Goal: Information Seeking & Learning: Learn about a topic

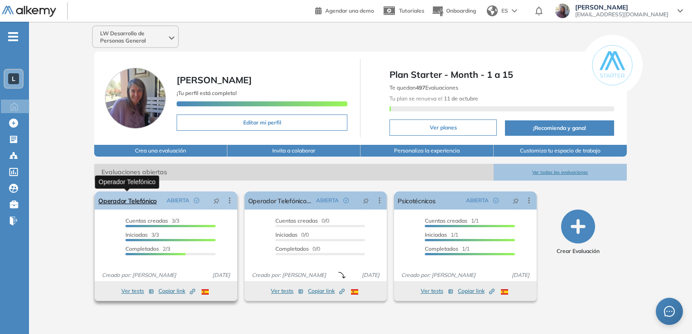
click at [132, 202] on link "Operador Telefónico" at bounding box center [127, 201] width 58 height 18
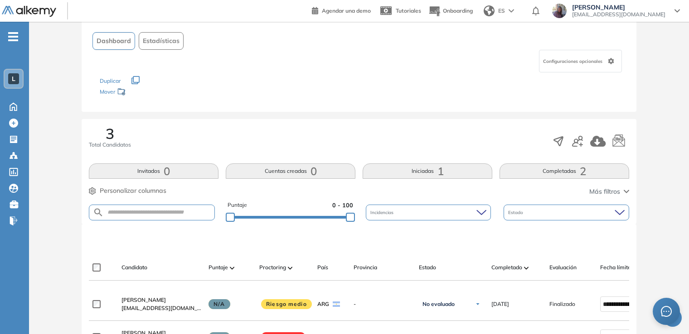
scroll to position [127, 0]
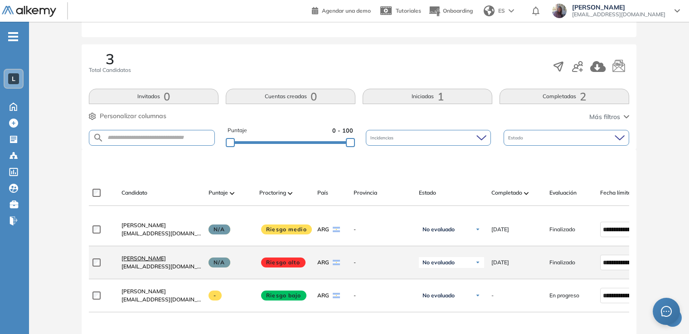
click at [140, 262] on span "[PERSON_NAME]" at bounding box center [143, 258] width 44 height 7
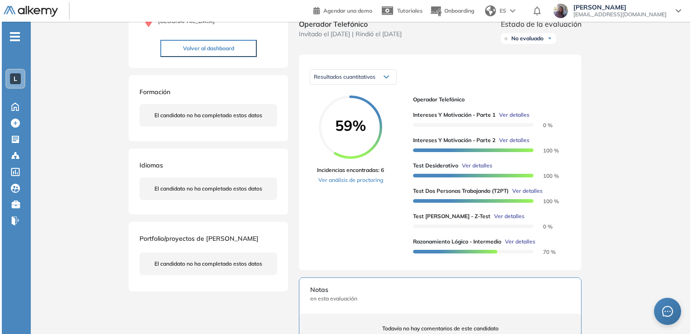
scroll to position [109, 0]
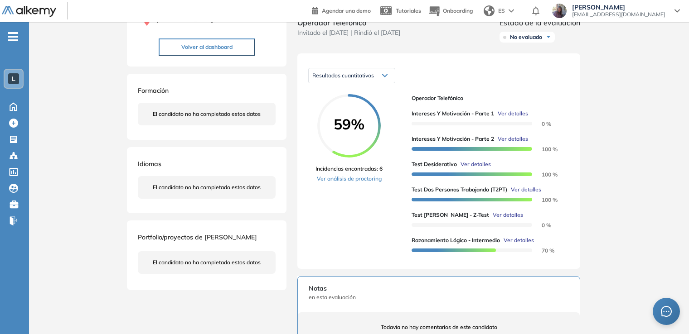
click at [479, 169] on span "Ver detalles" at bounding box center [475, 164] width 30 height 8
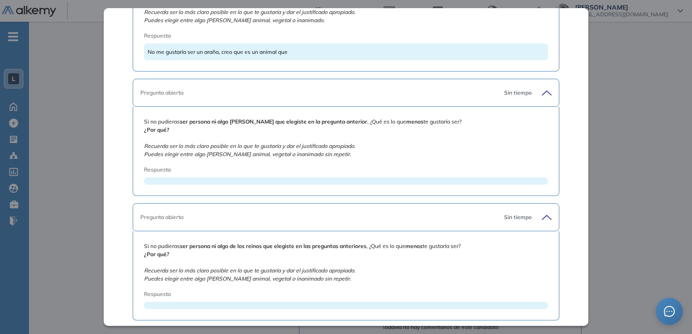
scroll to position [973, 0]
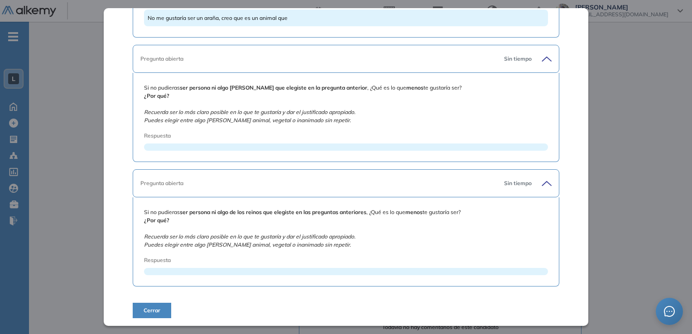
click at [269, 144] on div at bounding box center [346, 147] width 404 height 7
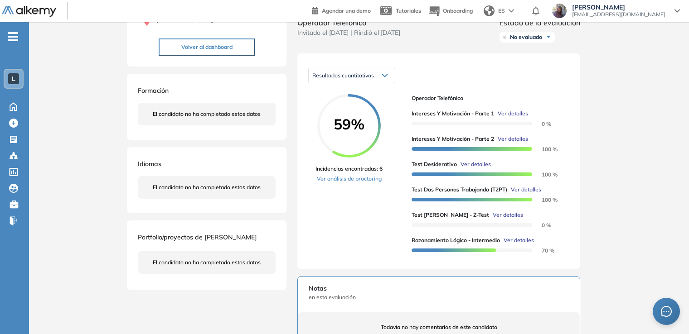
click at [632, 265] on div "Inicio Alkymetrics Evaluaciones Dashboard Candidato Test Desiderativo Proyectiv…" at bounding box center [359, 233] width 660 height 640
click at [204, 46] on button "Volver al dashboard" at bounding box center [207, 47] width 96 height 17
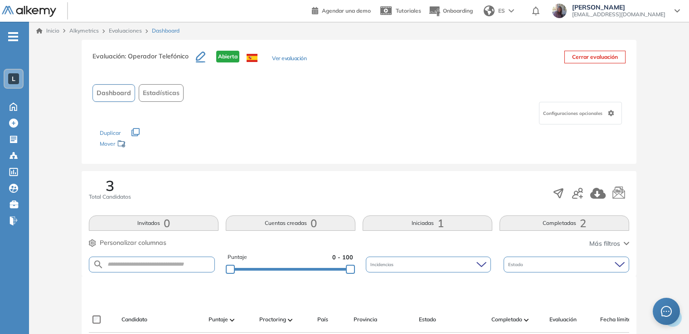
click at [43, 278] on div "Evaluación : Operador Telefónico Abierta Ver evaluación Cerrar evaluación Dashb…" at bounding box center [359, 328] width 652 height 577
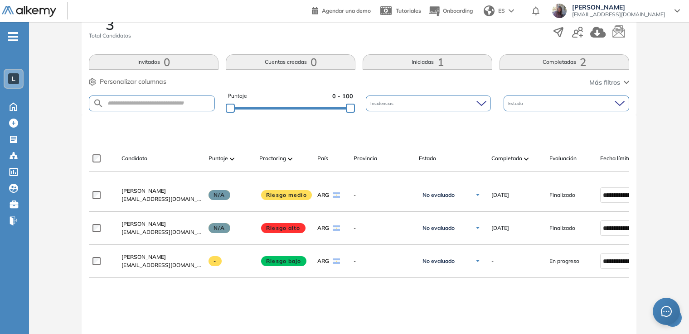
scroll to position [145, 0]
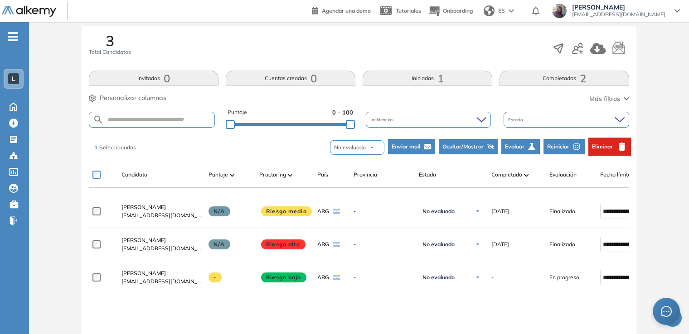
click at [556, 145] on span "Reiniciar" at bounding box center [558, 147] width 22 height 8
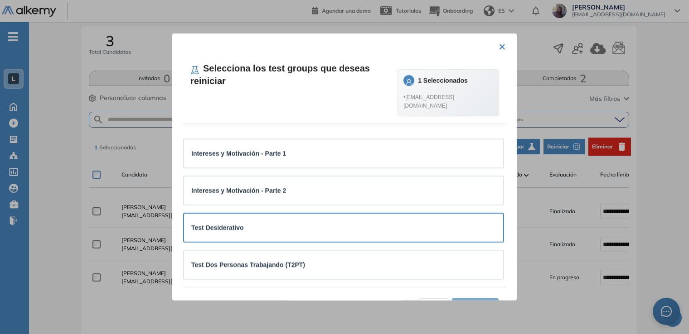
click at [253, 223] on div "Test Desiderativo" at bounding box center [343, 228] width 304 height 10
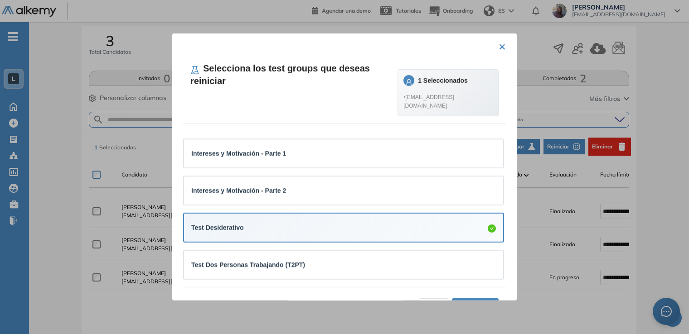
click at [467, 301] on span "Aceptar (1)" at bounding box center [474, 306] width 33 height 10
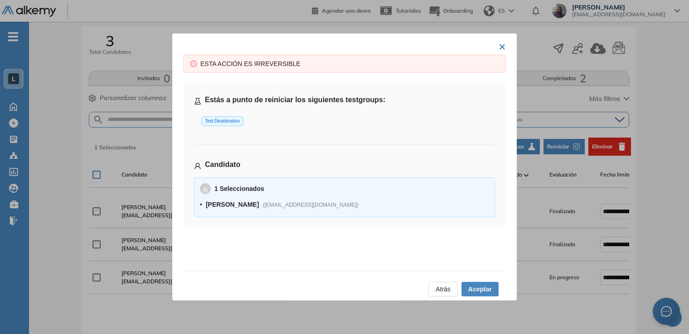
click at [486, 289] on span "Aceptar" at bounding box center [480, 289] width 24 height 10
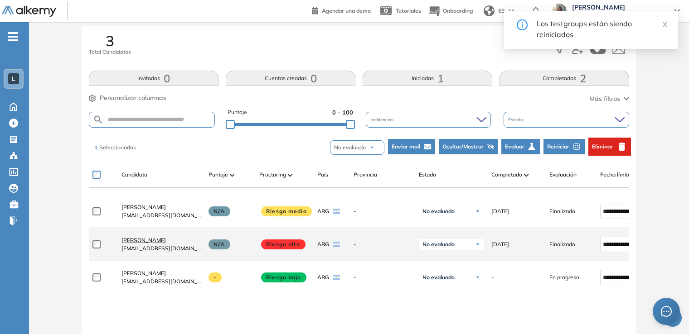
click at [147, 241] on span "[PERSON_NAME]" at bounding box center [143, 240] width 44 height 7
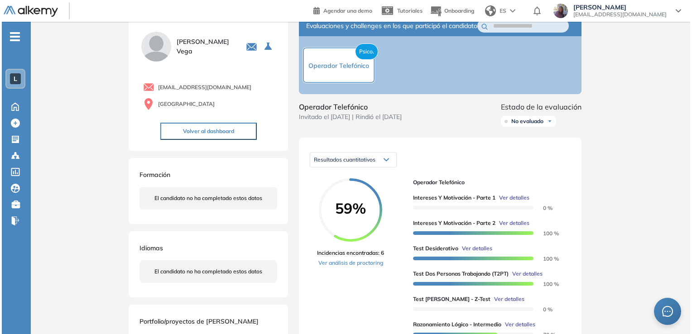
scroll to position [51, 0]
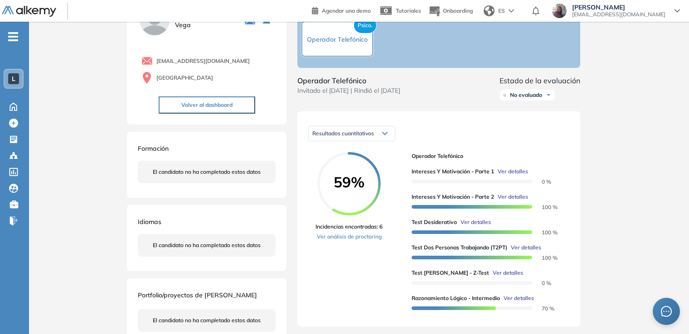
click at [467, 227] on span "Ver detalles" at bounding box center [475, 222] width 30 height 8
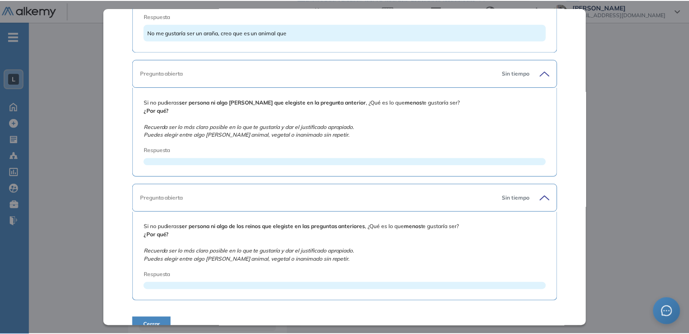
scroll to position [973, 0]
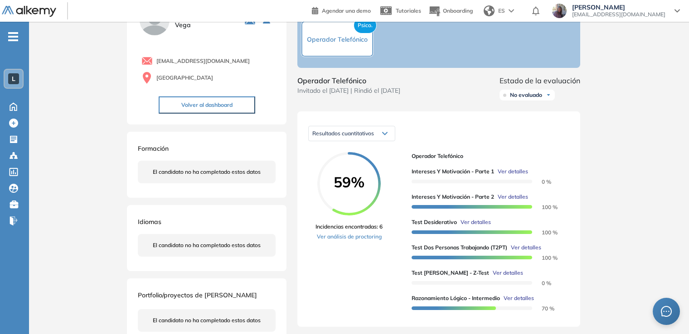
click at [637, 258] on div "Inicio Alkymetrics Evaluaciones Dashboard Candidato Test Desiderativo Proyectiv…" at bounding box center [359, 291] width 660 height 640
click at [200, 106] on button "Volver al dashboard" at bounding box center [207, 104] width 96 height 17
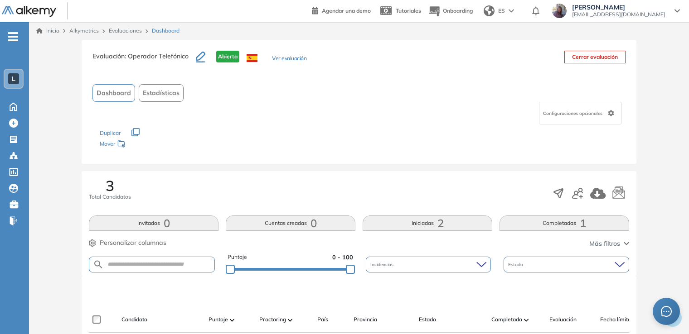
click at [48, 255] on div "Evaluación : Operador Telefónico Abierta Ver evaluación Cerrar evaluación Dashb…" at bounding box center [359, 328] width 652 height 577
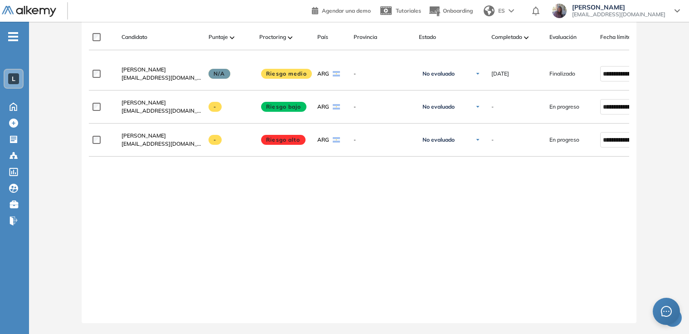
scroll to position [289, 0]
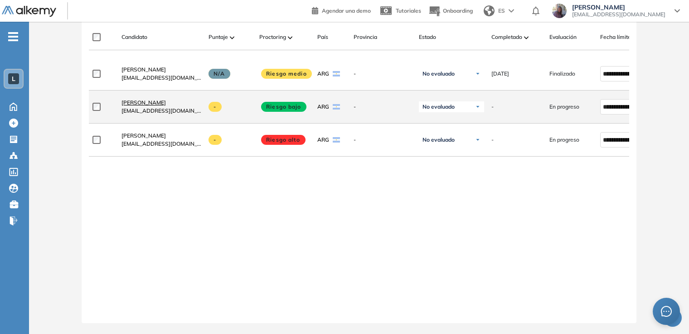
click at [147, 102] on span "[PERSON_NAME]" at bounding box center [143, 102] width 44 height 7
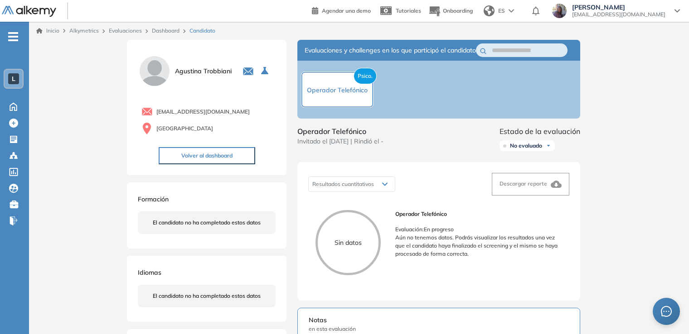
click at [206, 159] on button "Volver al dashboard" at bounding box center [207, 155] width 96 height 17
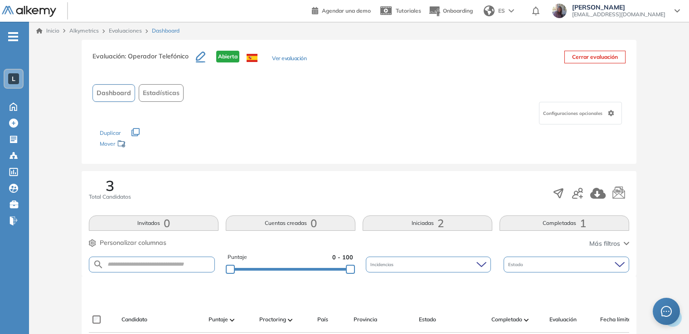
click at [58, 250] on div "Evaluación : Operador Telefónico Abierta Ver evaluación Cerrar evaluación Dashb…" at bounding box center [359, 328] width 652 height 577
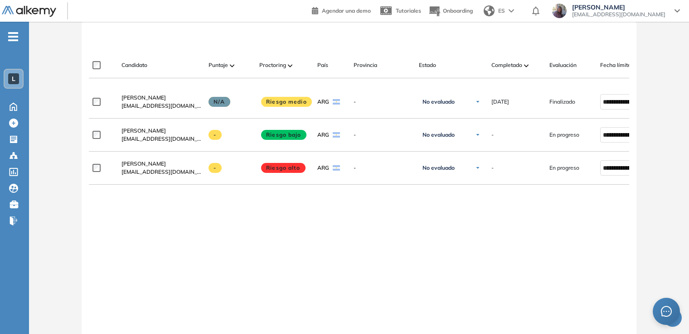
scroll to position [272, 0]
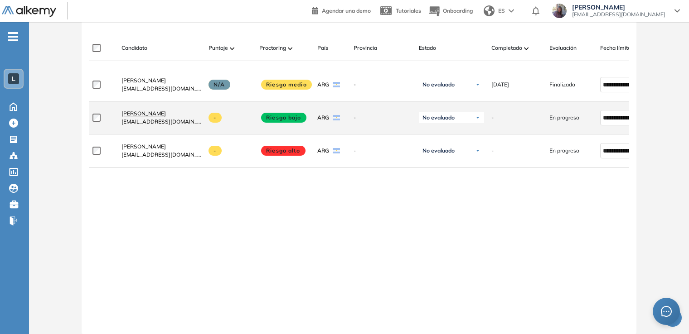
click at [146, 117] on span "[PERSON_NAME]" at bounding box center [143, 113] width 44 height 7
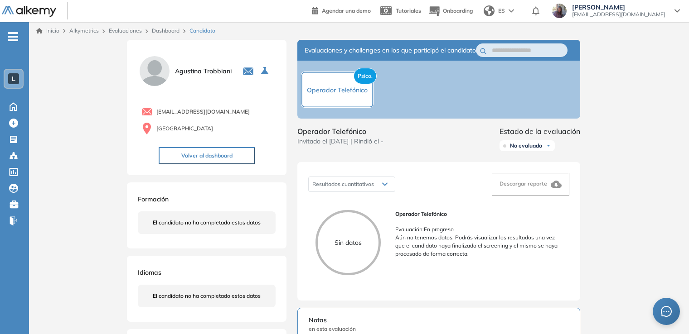
click at [635, 208] on div "Inicio Alkymetrics Evaluaciones Dashboard Candidato Duración : 00:00:00 Cantida…" at bounding box center [359, 303] width 660 height 563
click at [189, 157] on button "Volver al dashboard" at bounding box center [207, 155] width 96 height 17
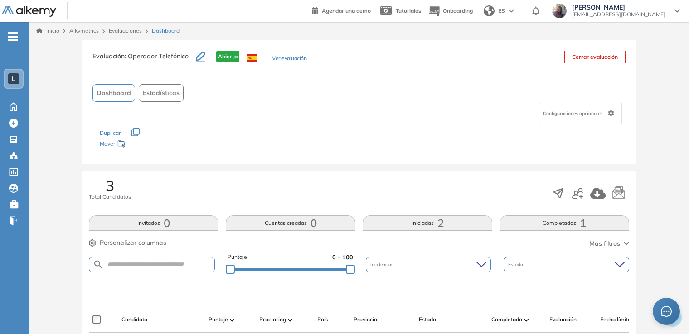
click at [63, 251] on div "Evaluación : Operador Telefónico Abierta Ver evaluación Cerrar evaluación Dashb…" at bounding box center [359, 328] width 652 height 577
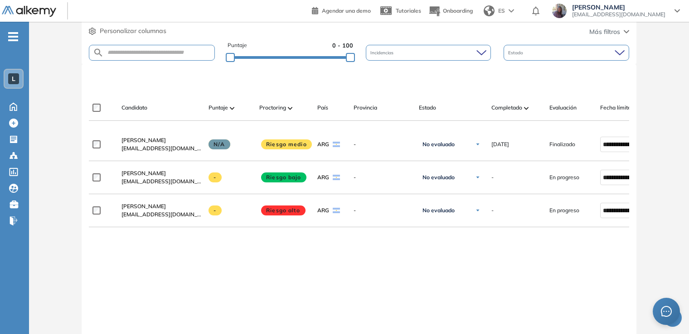
scroll to position [217, 0]
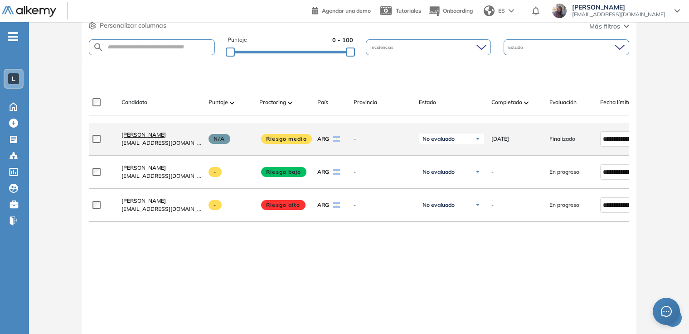
click at [144, 138] on span "[PERSON_NAME]" at bounding box center [143, 134] width 44 height 7
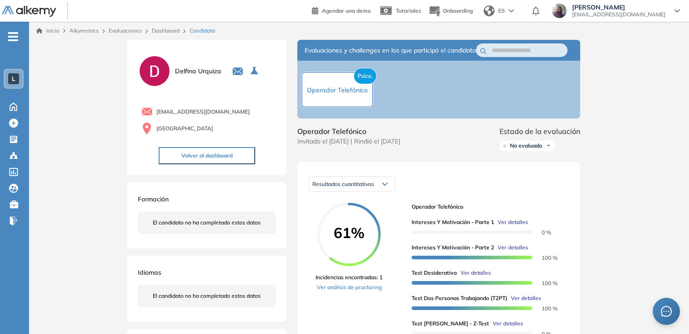
click at [226, 156] on button "Volver al dashboard" at bounding box center [207, 155] width 96 height 17
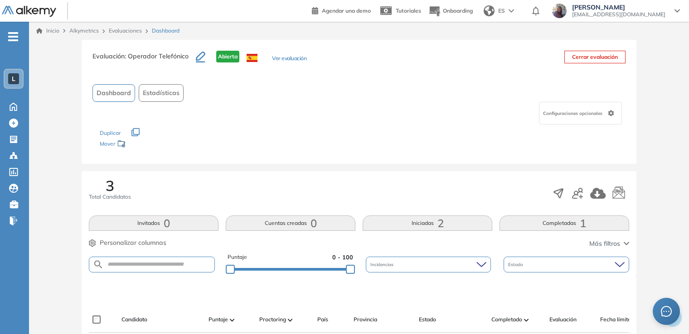
click at [49, 240] on div "Evaluación : Operador Telefónico Abierta Ver evaluación Cerrar evaluación Dashb…" at bounding box center [359, 328] width 652 height 577
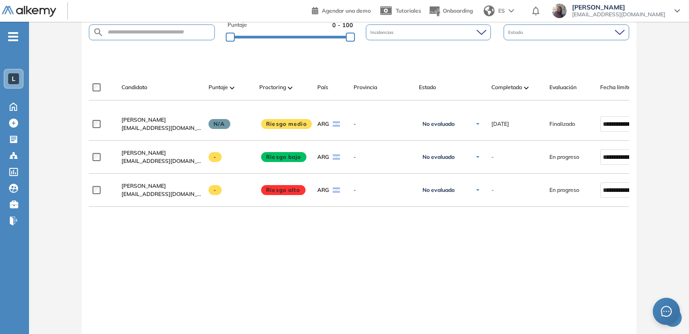
scroll to position [236, 0]
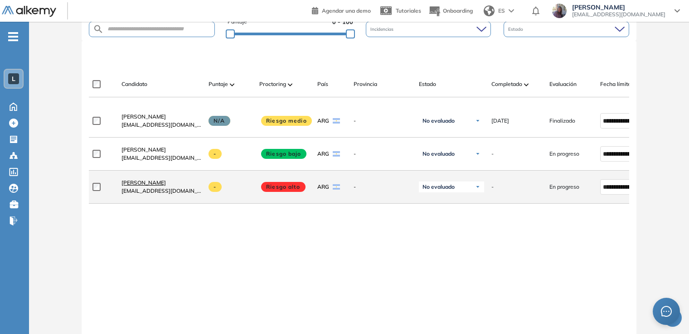
click at [137, 185] on span "[PERSON_NAME]" at bounding box center [143, 182] width 44 height 7
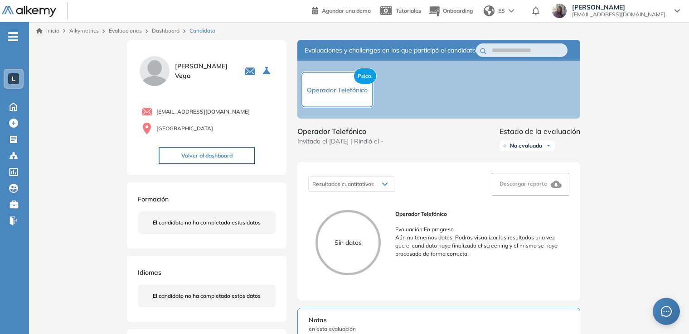
click at [190, 153] on button "Volver al dashboard" at bounding box center [207, 155] width 96 height 17
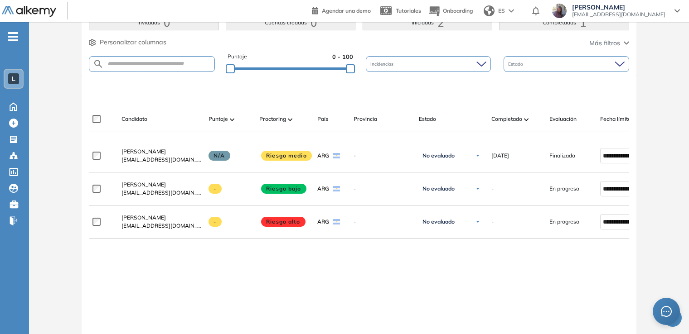
scroll to position [236, 0]
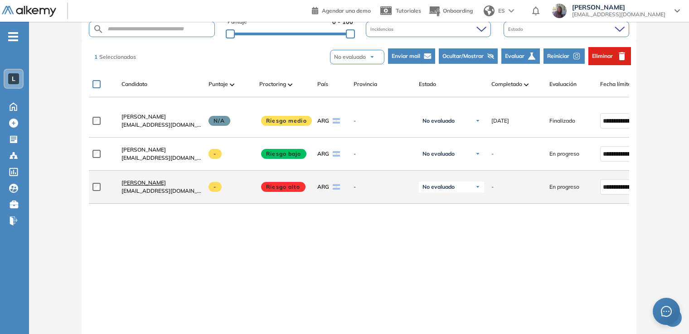
click at [133, 186] on span "[PERSON_NAME]" at bounding box center [143, 182] width 44 height 7
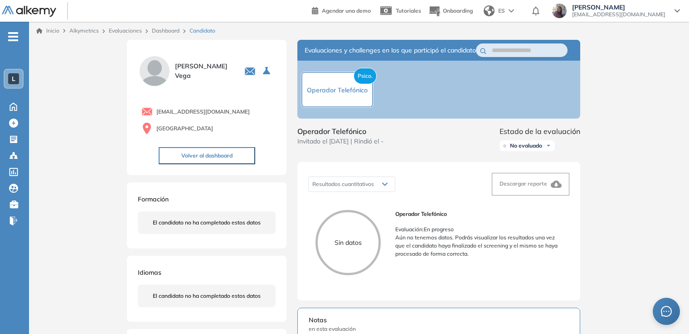
click at [214, 157] on button "Volver al dashboard" at bounding box center [207, 155] width 96 height 17
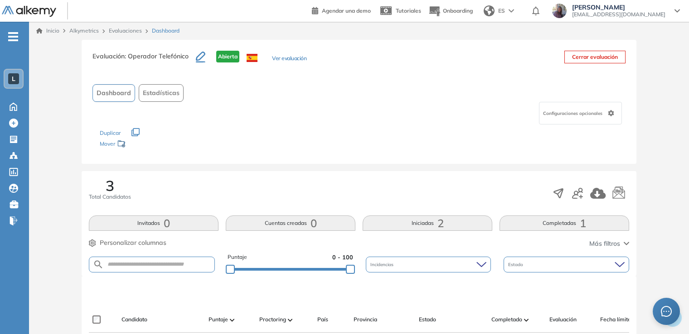
click at [62, 222] on div "Evaluación : Operador Telefónico Abierta Ver evaluación Cerrar evaluación Dashb…" at bounding box center [359, 328] width 652 height 577
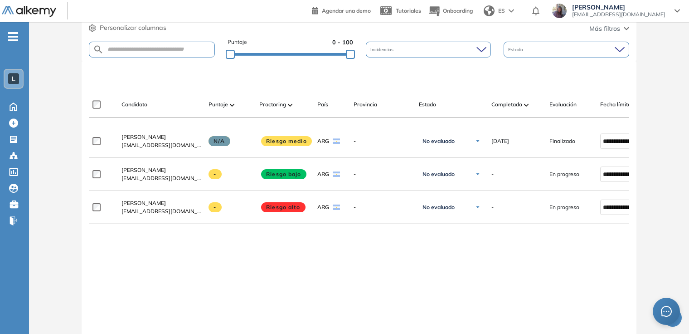
scroll to position [217, 0]
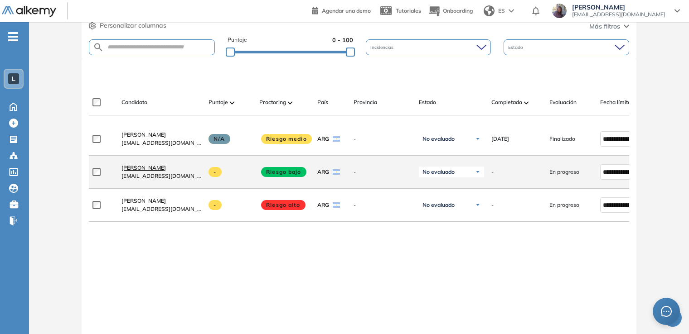
click at [133, 170] on span "[PERSON_NAME]" at bounding box center [143, 167] width 44 height 7
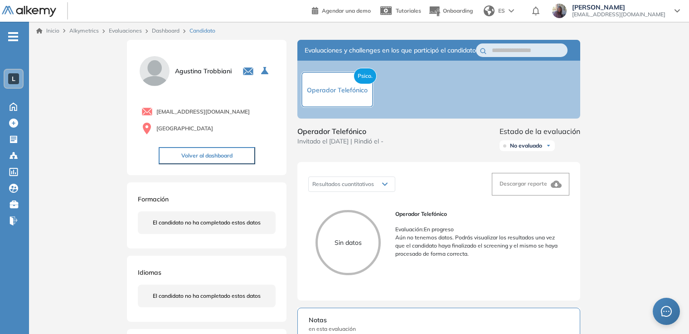
click at [71, 199] on div "Inicio Alkymetrics Evaluaciones Dashboard Candidato Duración : 00:00:00 Cantida…" at bounding box center [359, 303] width 660 height 563
click at [198, 156] on button "Volver al dashboard" at bounding box center [207, 155] width 96 height 17
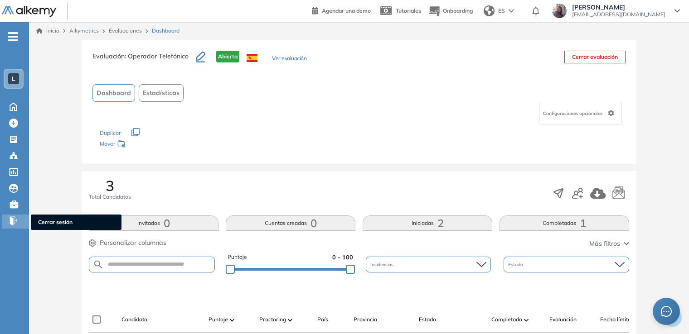
click at [28, 224] on div "Cerrar sesión Cerrar sesión" at bounding box center [15, 222] width 27 height 14
click at [52, 265] on div "Evaluación : Operador Telefónico Abierta Ver evaluación Cerrar evaluación Dashb…" at bounding box center [359, 328] width 652 height 577
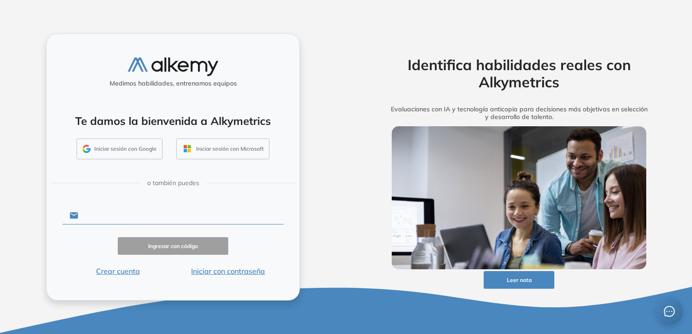
click at [145, 217] on input "text" at bounding box center [180, 215] width 205 height 17
click at [260, 274] on button "Iniciar con contraseña" at bounding box center [228, 271] width 111 height 11
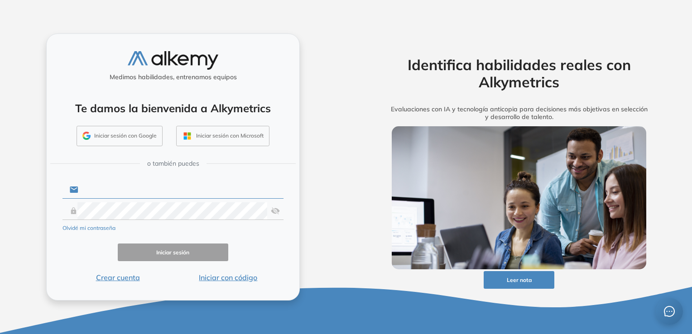
click at [179, 190] on input "text" at bounding box center [180, 189] width 205 height 17
type input "**********"
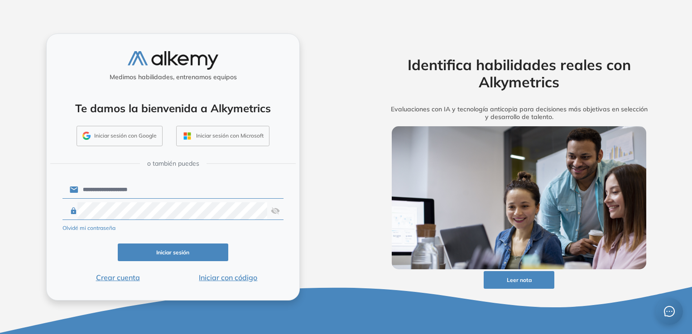
click at [279, 209] on img at bounding box center [275, 210] width 9 height 17
click at [199, 253] on button "Iniciar sesión" at bounding box center [173, 253] width 111 height 18
click at [161, 253] on button "Iniciar sesión" at bounding box center [173, 253] width 111 height 18
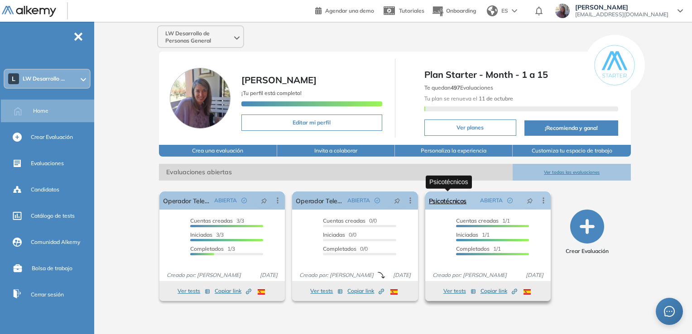
click at [442, 201] on link "Psicotécnicos" at bounding box center [448, 201] width 38 height 18
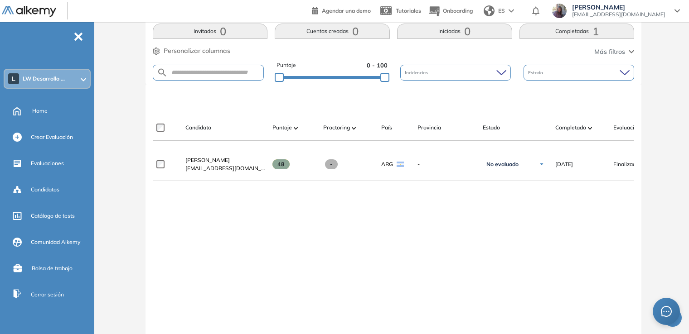
scroll to position [223, 0]
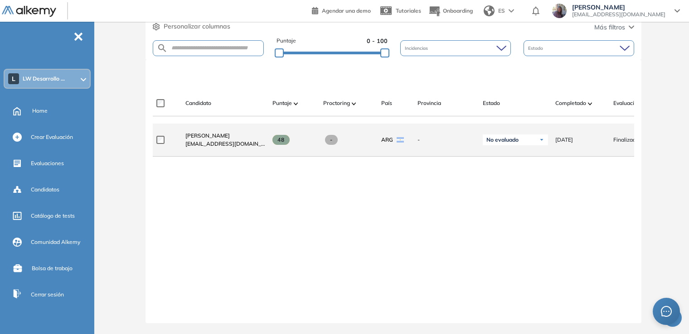
click at [199, 140] on span "[EMAIL_ADDRESS][DOMAIN_NAME]" at bounding box center [225, 144] width 80 height 8
click at [201, 132] on span "[PERSON_NAME]" at bounding box center [207, 135] width 44 height 7
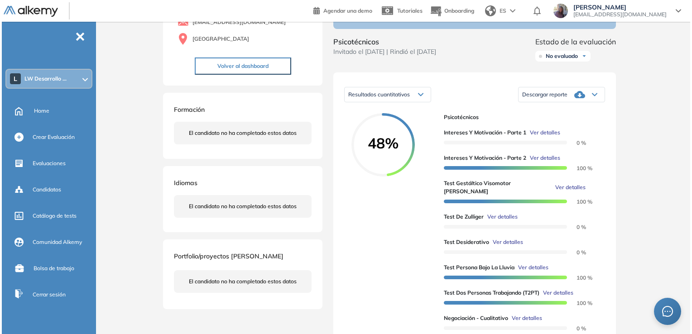
scroll to position [92, 0]
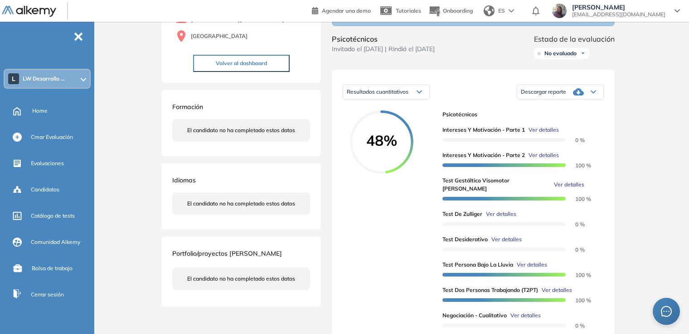
click at [504, 215] on span "Ver detalles" at bounding box center [501, 214] width 30 height 8
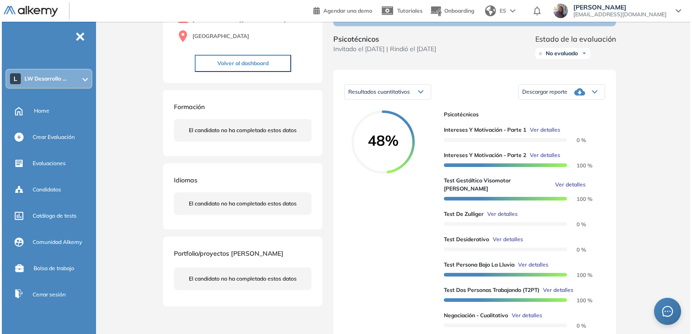
scroll to position [500, 0]
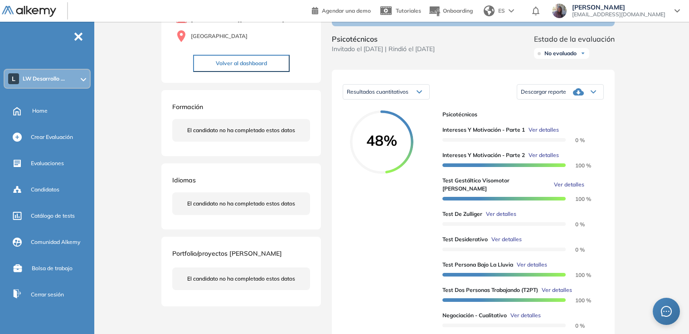
click at [585, 77] on div "Duración : 00:00:00 Cantidad de preguntas: Correcta Parcialmente correcta Incor…" at bounding box center [393, 276] width 471 height 659
click at [501, 213] on span "Ver detalles" at bounding box center [501, 214] width 30 height 8
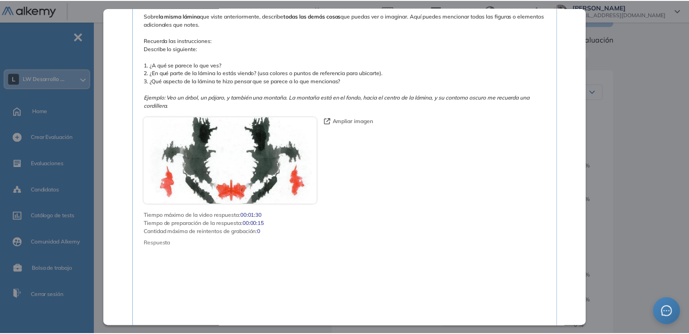
scroll to position [4261, 0]
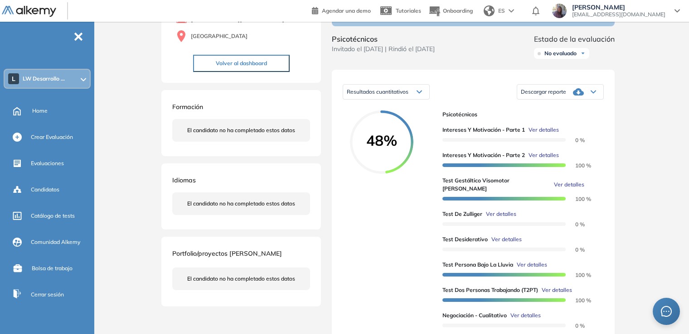
click at [636, 215] on div "Inicio Alkymetrics Evaluaciones Dashboard Candidato Test [PERSON_NAME] Proyecti…" at bounding box center [393, 278] width 591 height 699
click at [240, 61] on button "Volver al dashboard" at bounding box center [241, 63] width 96 height 17
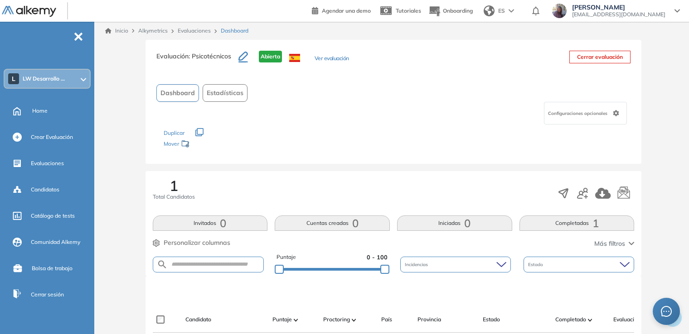
click at [177, 92] on span "Dashboard" at bounding box center [177, 93] width 34 height 10
click at [176, 93] on span "Dashboard" at bounding box center [177, 93] width 34 height 10
click at [108, 170] on div "Evaluación : Psicotécnicos Abierta Ver evaluación Cerrar evaluación Dashboard E…" at bounding box center [392, 295] width 583 height 511
click at [29, 109] on div "Home" at bounding box center [49, 111] width 94 height 23
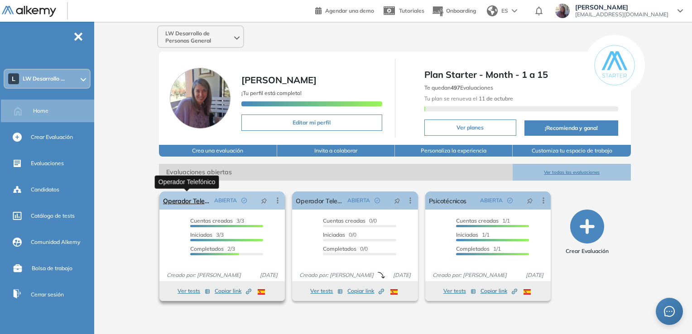
click at [185, 199] on link "Operador Telefónico" at bounding box center [187, 201] width 48 height 18
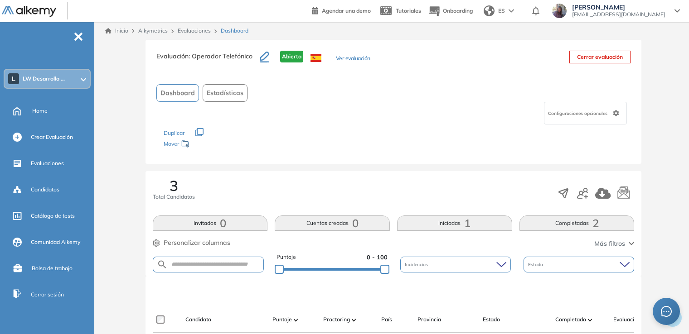
click at [125, 220] on div "Evaluación : Operador Telefónico Abierta Ver evaluación Cerrar evaluación Dashb…" at bounding box center [392, 328] width 583 height 577
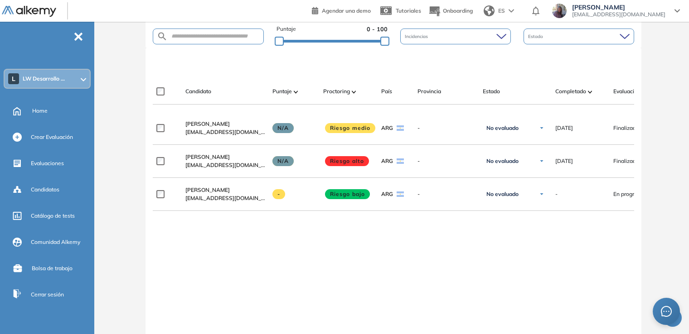
scroll to position [254, 0]
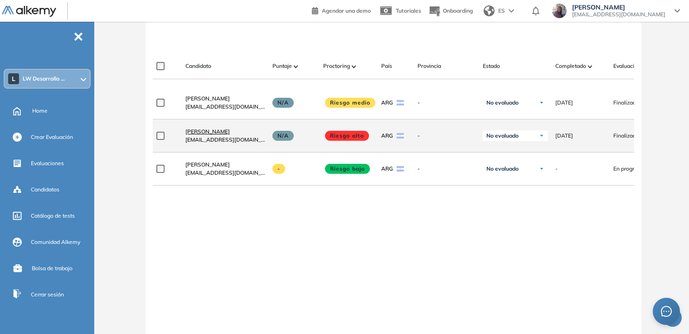
click at [199, 135] on span "[PERSON_NAME]" at bounding box center [207, 131] width 44 height 7
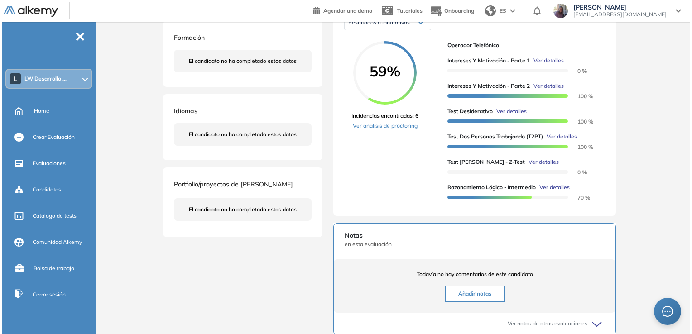
scroll to position [181, 0]
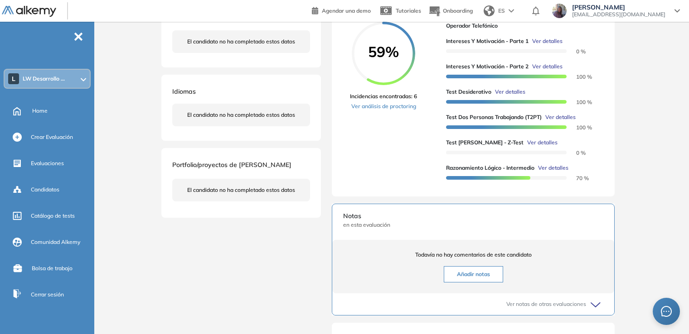
click at [512, 96] on span "Ver detalles" at bounding box center [510, 92] width 30 height 8
drag, startPoint x: 585, startPoint y: 30, endPoint x: 583, endPoint y: 37, distance: 7.7
click at [583, 37] on div "Test Desiderativo Proyectivas Integrador Idiomas Objetivos Proyectiva Rasgos de…" at bounding box center [393, 159] width 471 height 600
click at [515, 96] on span "Ver detalles" at bounding box center [510, 92] width 30 height 8
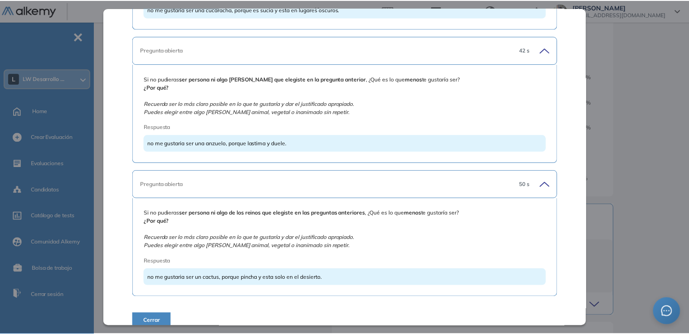
scroll to position [982, 0]
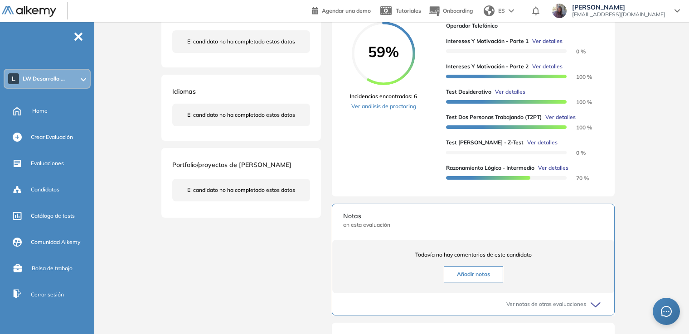
click at [631, 180] on div "Inicio Alkymetrics Evaluaciones Dashboard Candidato Test Desiderativo Proyectiv…" at bounding box center [393, 161] width 591 height 640
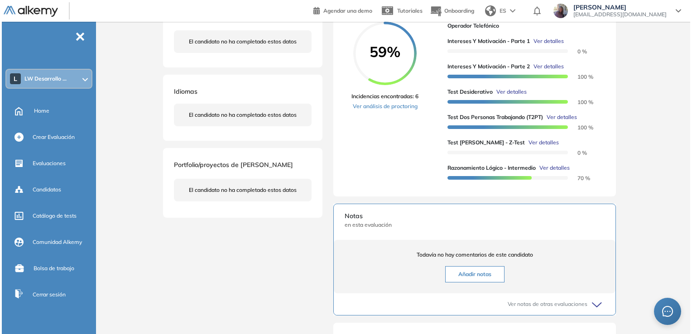
scroll to position [623, 0]
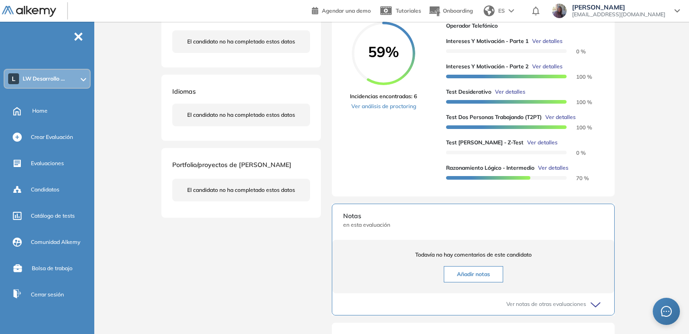
click at [527, 147] on span "Ver detalles" at bounding box center [542, 143] width 30 height 8
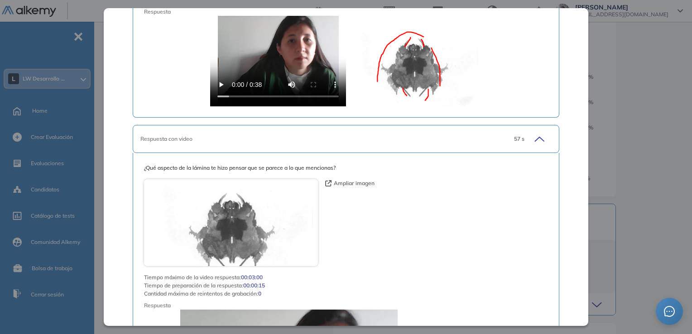
scroll to position [1488, 0]
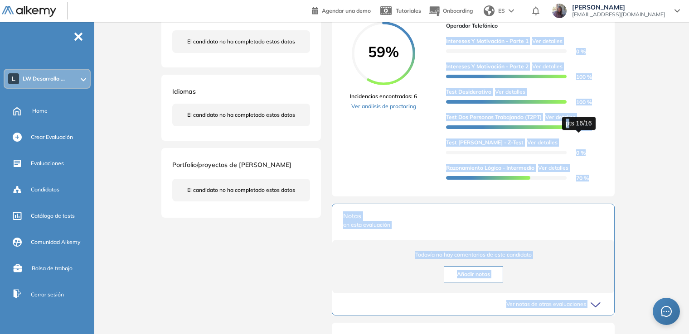
drag, startPoint x: 586, startPoint y: 104, endPoint x: 569, endPoint y: 131, distance: 32.2
drag, startPoint x: 569, startPoint y: 131, endPoint x: 522, endPoint y: 152, distance: 50.7
click at [527, 147] on span "Ver detalles" at bounding box center [542, 143] width 30 height 8
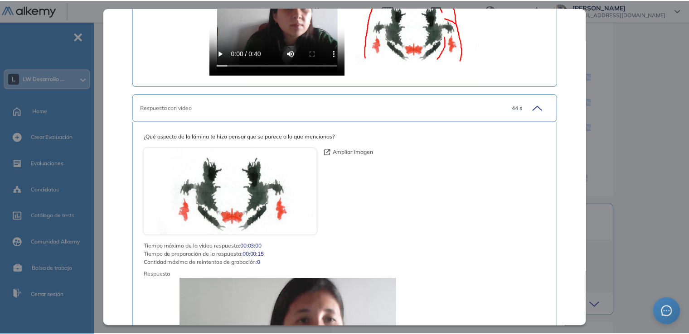
scroll to position [5096, 0]
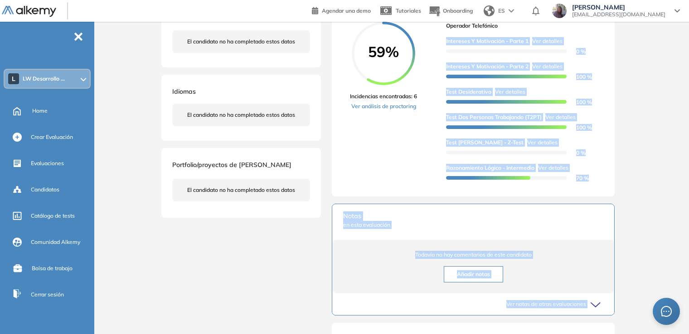
click at [673, 154] on div "Inicio Alkymetrics Evaluaciones Dashboard Candidato Test [PERSON_NAME] - Z-Test…" at bounding box center [393, 161] width 591 height 640
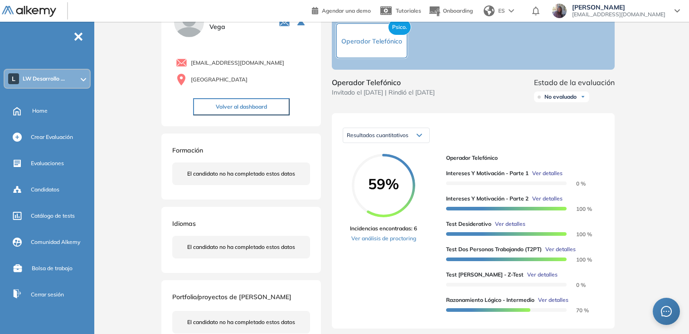
scroll to position [0, 0]
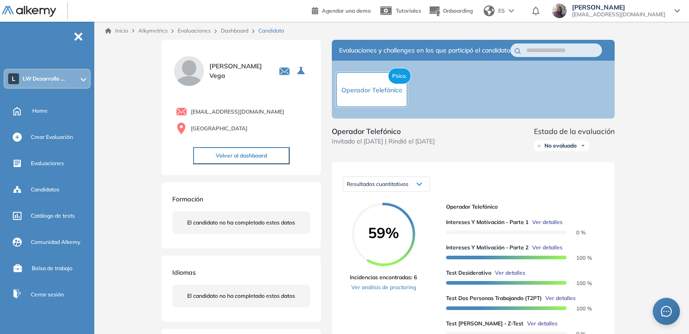
click at [215, 156] on button "Volver al dashboard" at bounding box center [241, 155] width 96 height 17
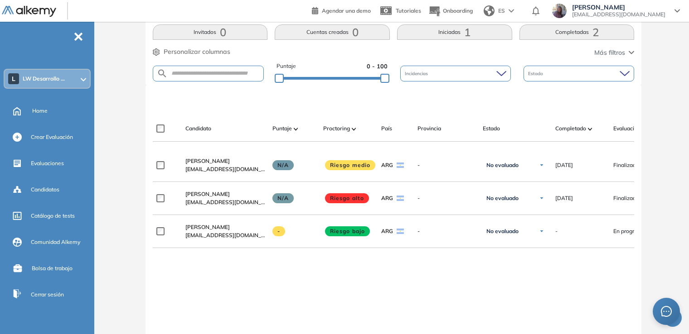
scroll to position [190, 0]
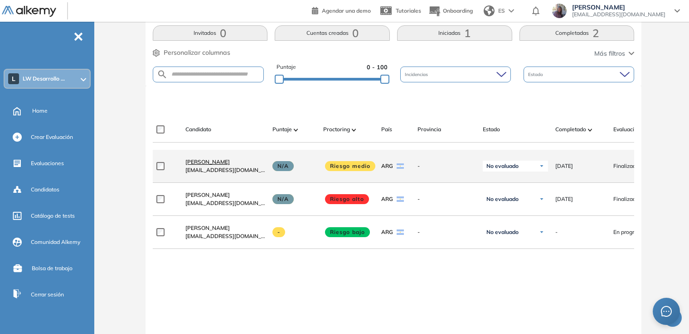
click at [209, 164] on span "[PERSON_NAME]" at bounding box center [207, 162] width 44 height 7
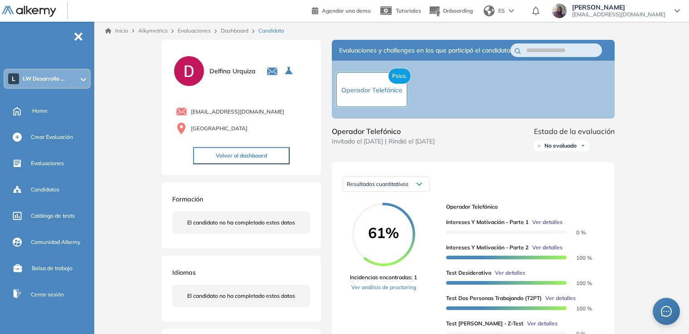
click at [527, 328] on span "Ver detalles" at bounding box center [542, 324] width 30 height 8
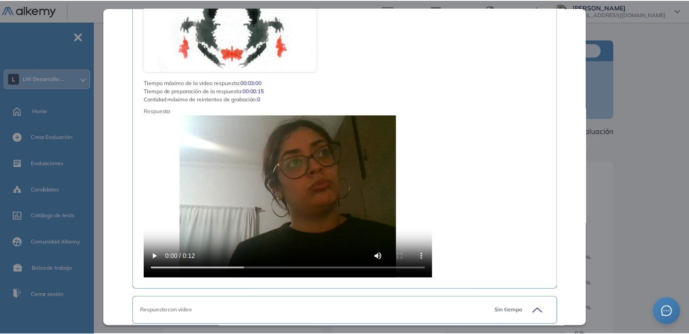
scroll to position [4545, 0]
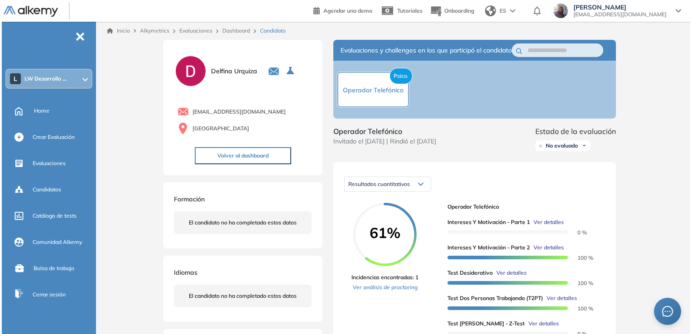
scroll to position [4342, 0]
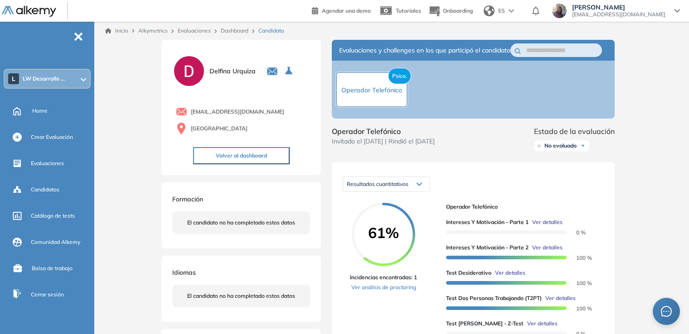
click at [531, 328] on span "Ver detalles" at bounding box center [542, 324] width 30 height 8
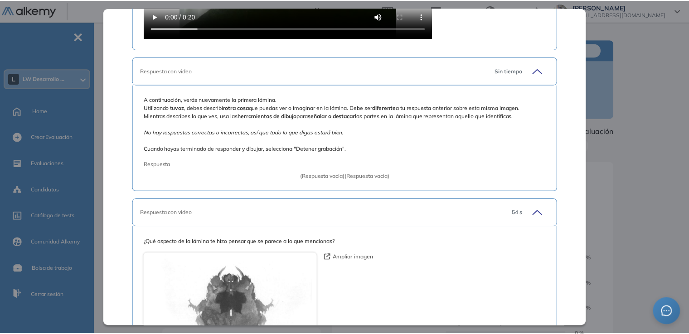
scroll to position [1569, 0]
